Goal: Find contact information: Find contact information

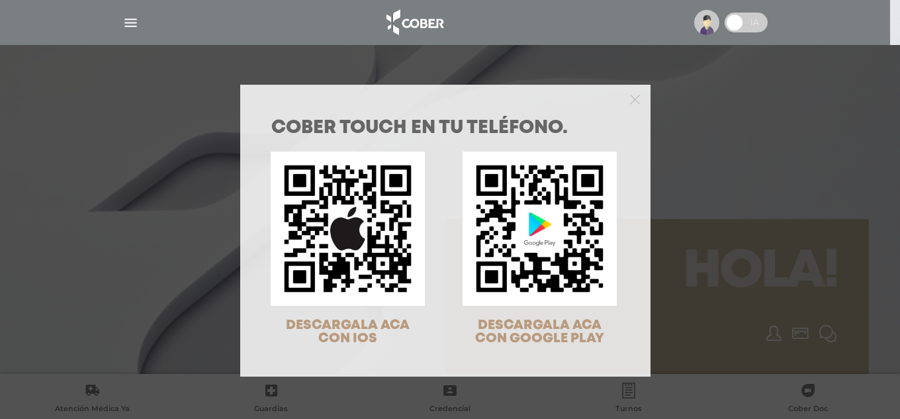
click at [638, 101] on div at bounding box center [445, 98] width 410 height 26
click at [631, 99] on icon "Close" at bounding box center [635, 100] width 10 height 10
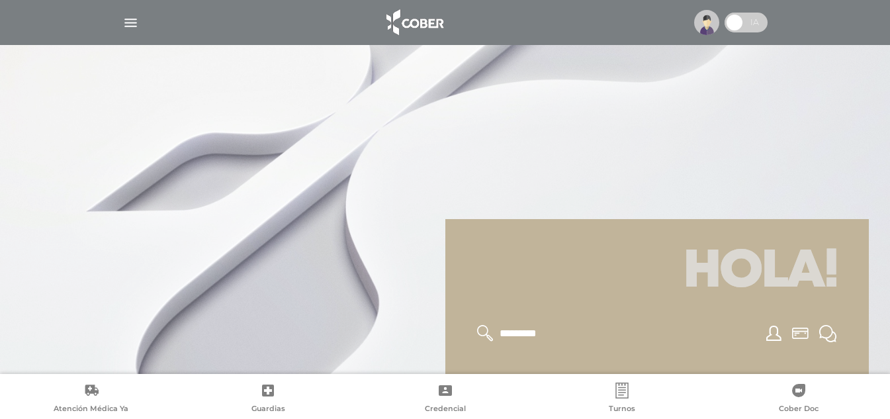
click at [130, 22] on img "button" at bounding box center [130, 23] width 17 height 17
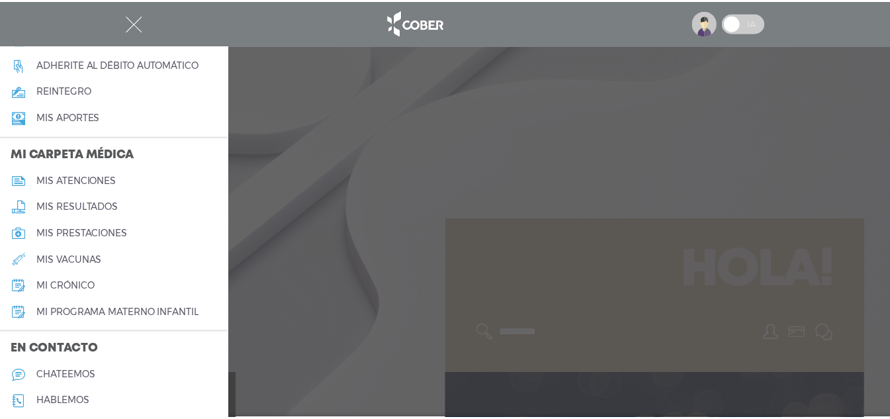
scroll to position [602, 0]
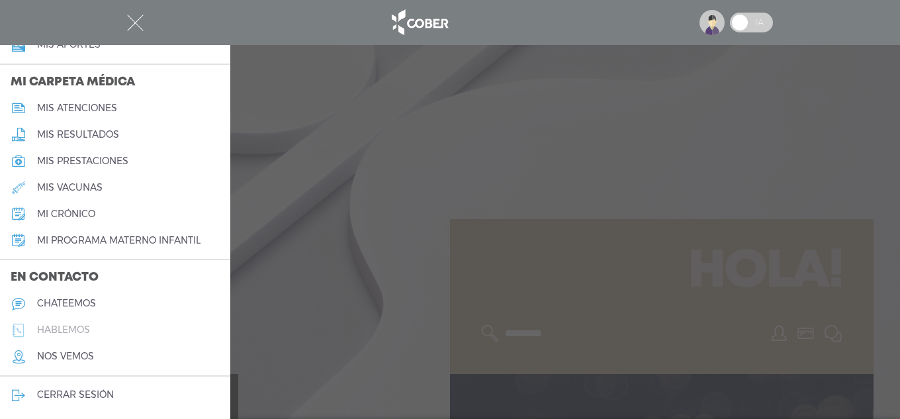
click at [99, 329] on link "hablemos" at bounding box center [115, 330] width 230 height 26
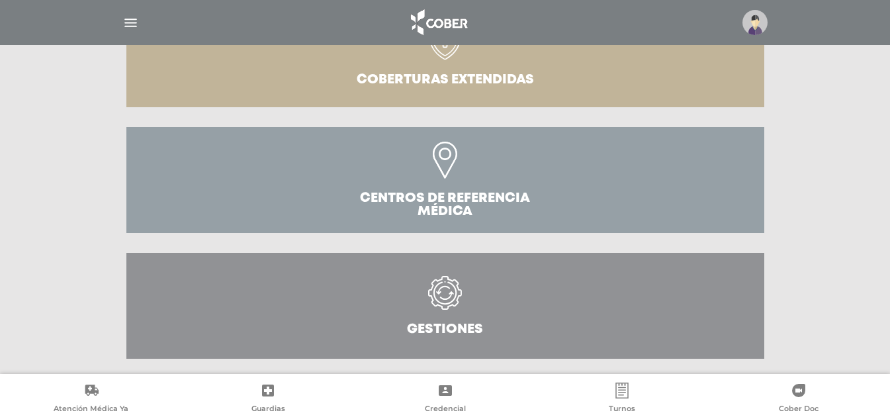
scroll to position [478, 0]
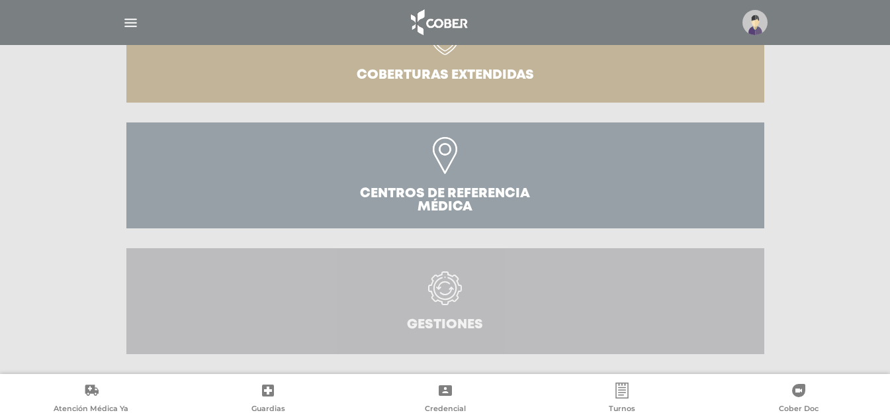
click at [440, 304] on icon at bounding box center [445, 288] width 34 height 34
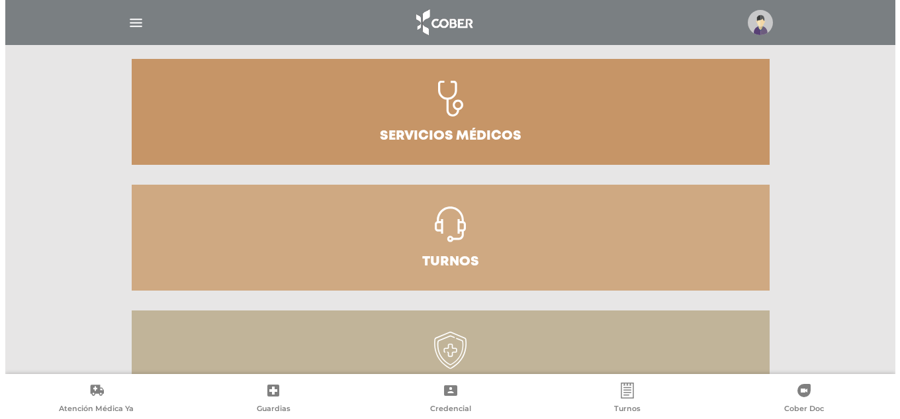
scroll to position [0, 0]
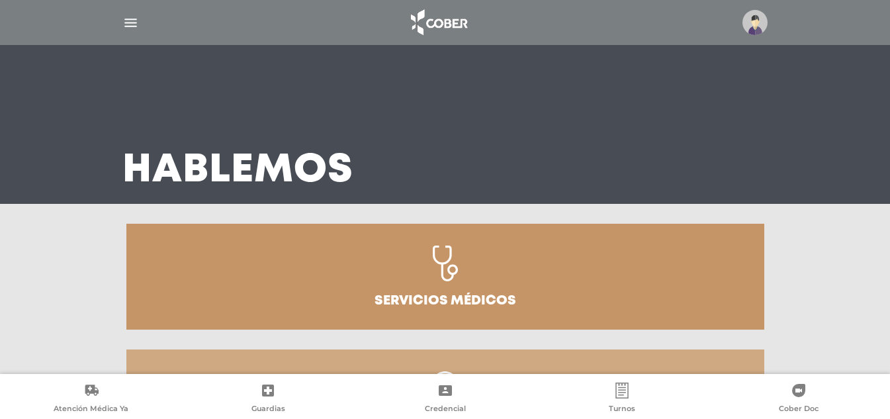
click at [130, 23] on img "button" at bounding box center [130, 23] width 17 height 17
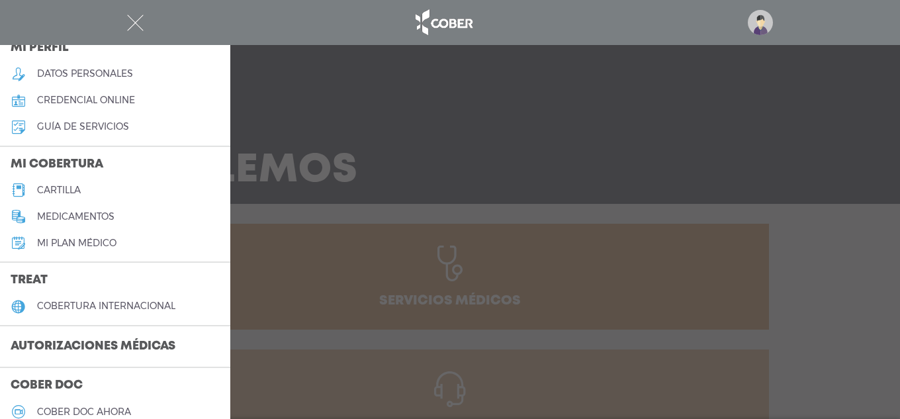
scroll to position [265, 0]
